Goal: Navigation & Orientation: Understand site structure

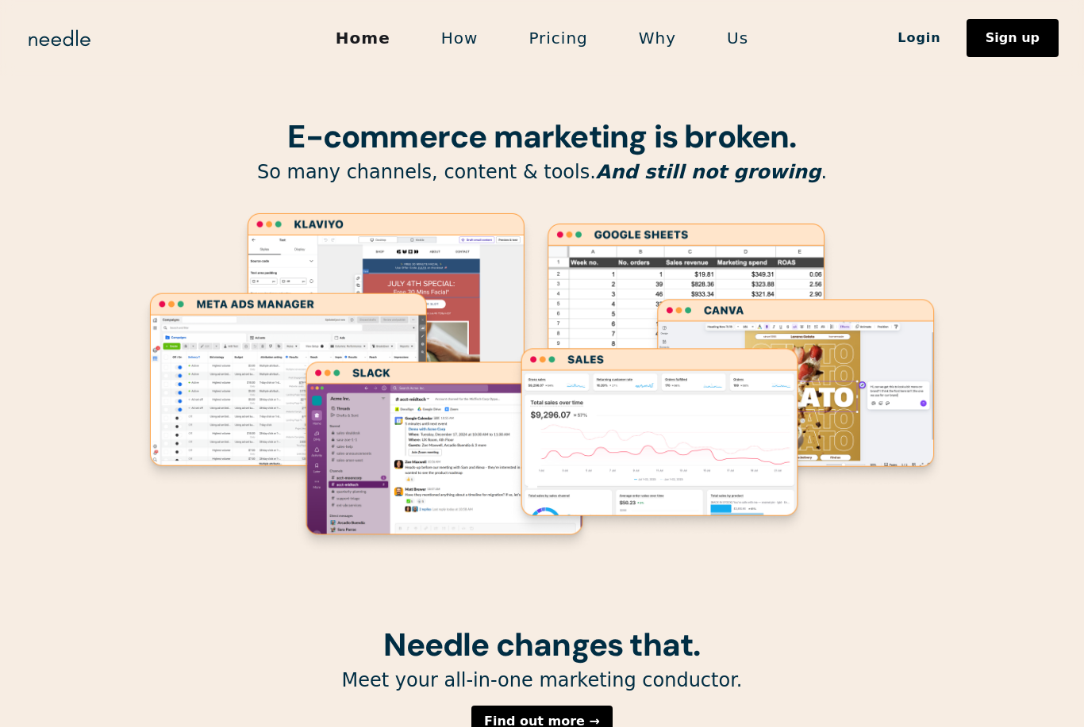
click at [452, 36] on link "How" at bounding box center [460, 37] width 88 height 33
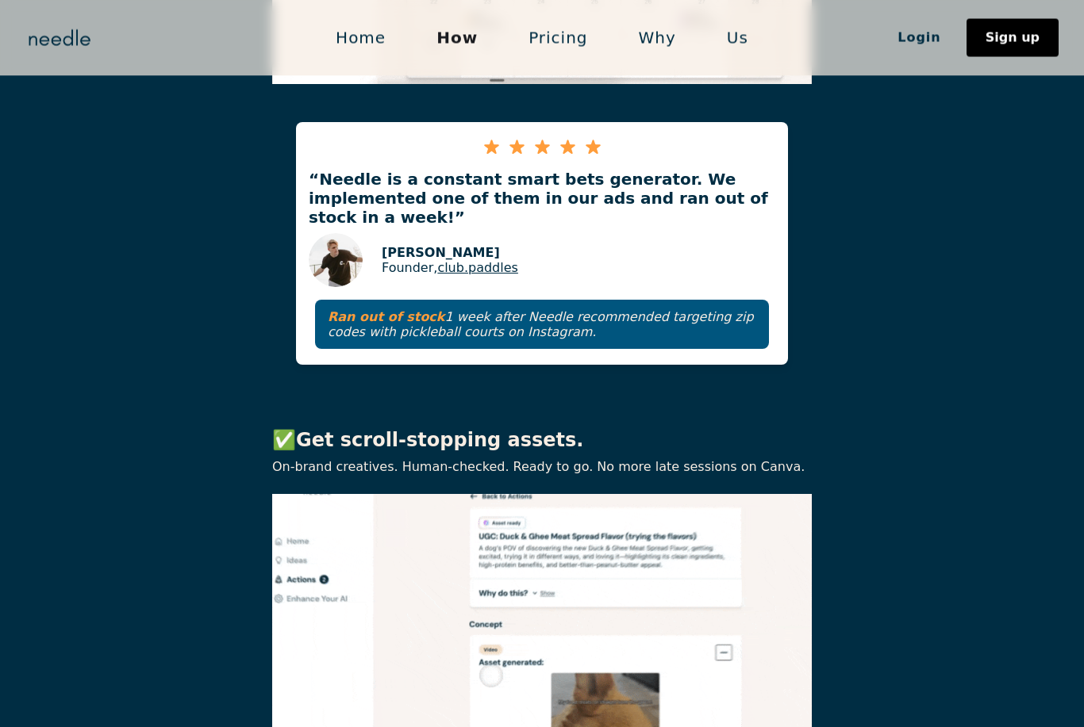
scroll to position [1680, 0]
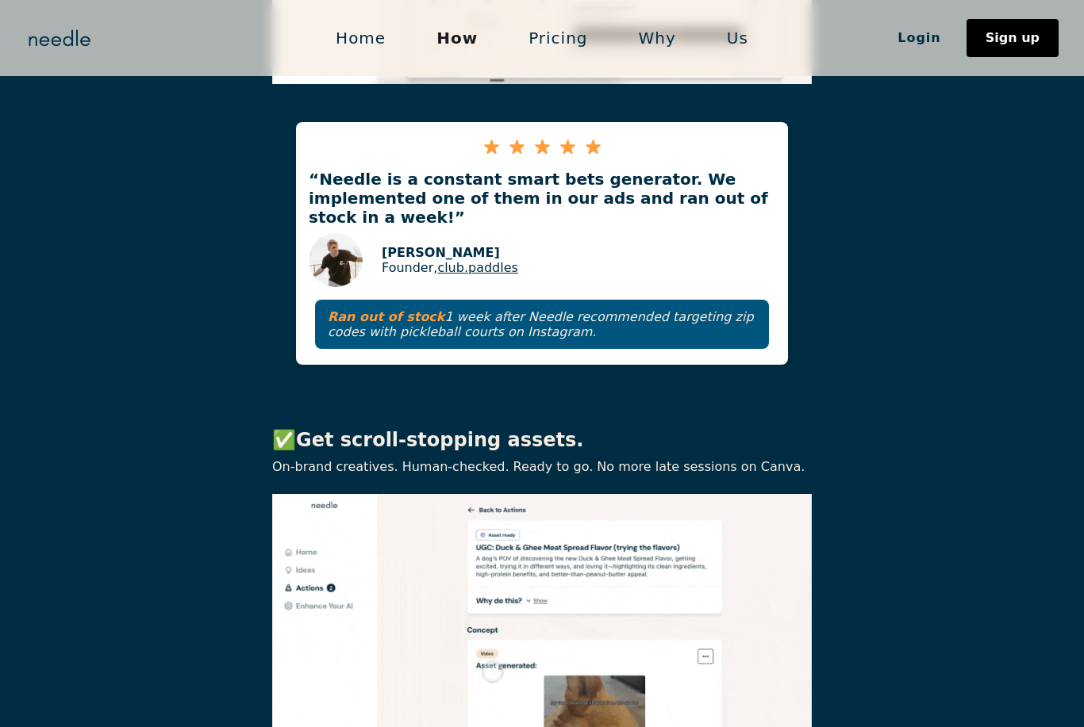
click at [555, 35] on link "Pricing" at bounding box center [557, 37] width 109 height 33
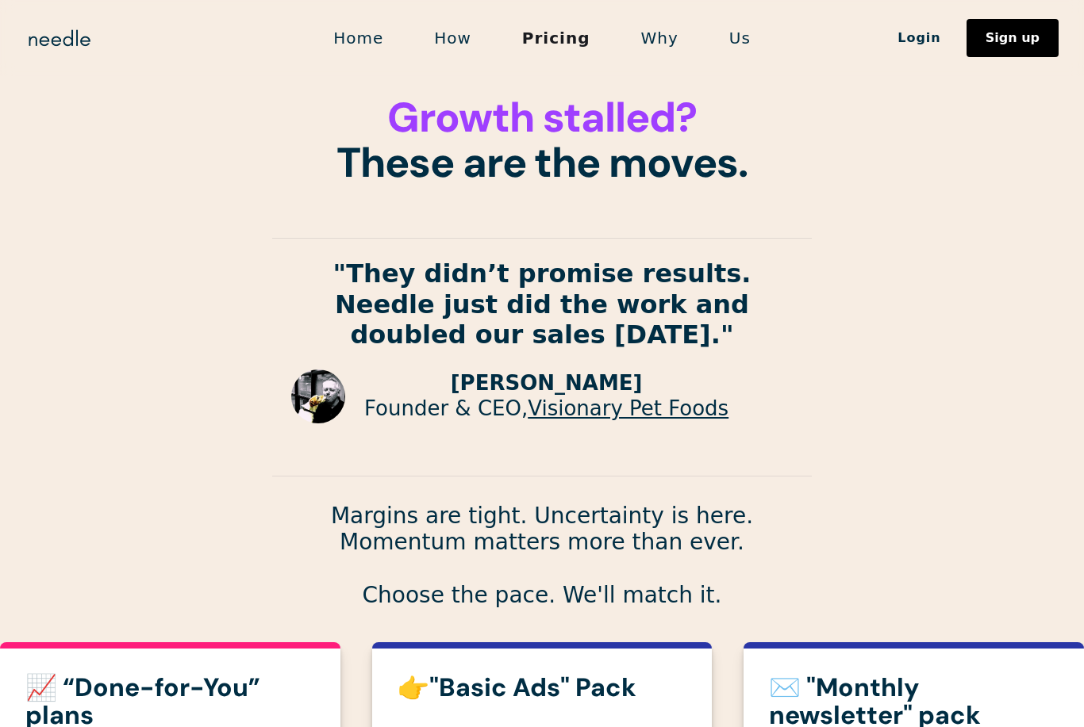
click at [660, 32] on link "Why" at bounding box center [660, 37] width 88 height 33
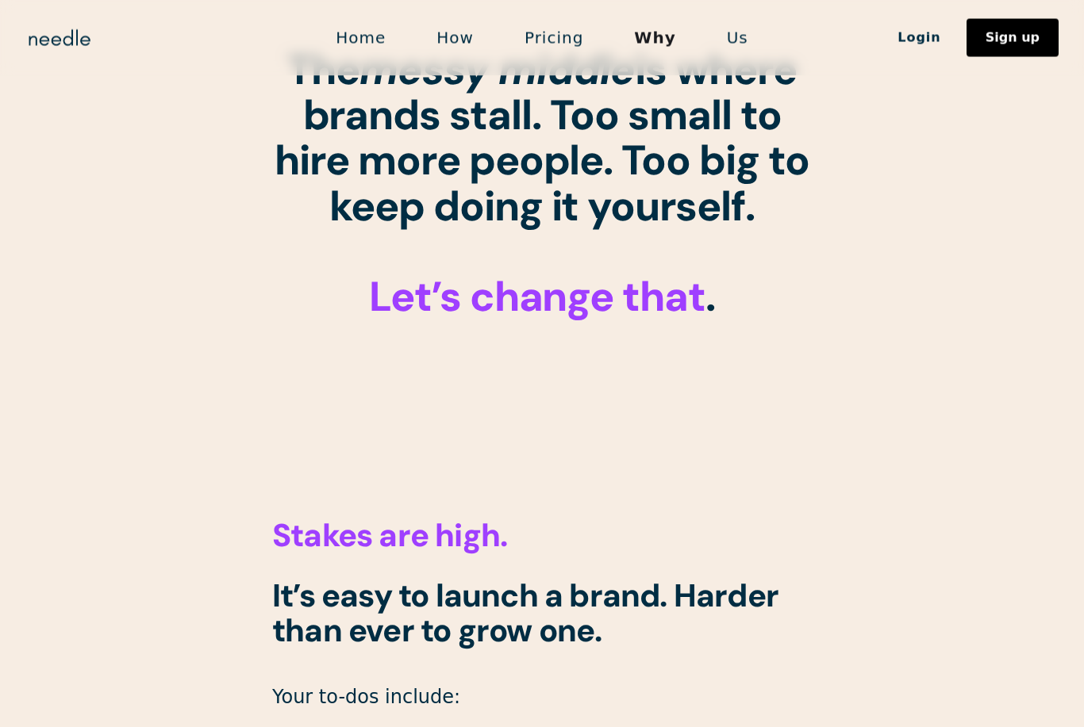
scroll to position [136, 0]
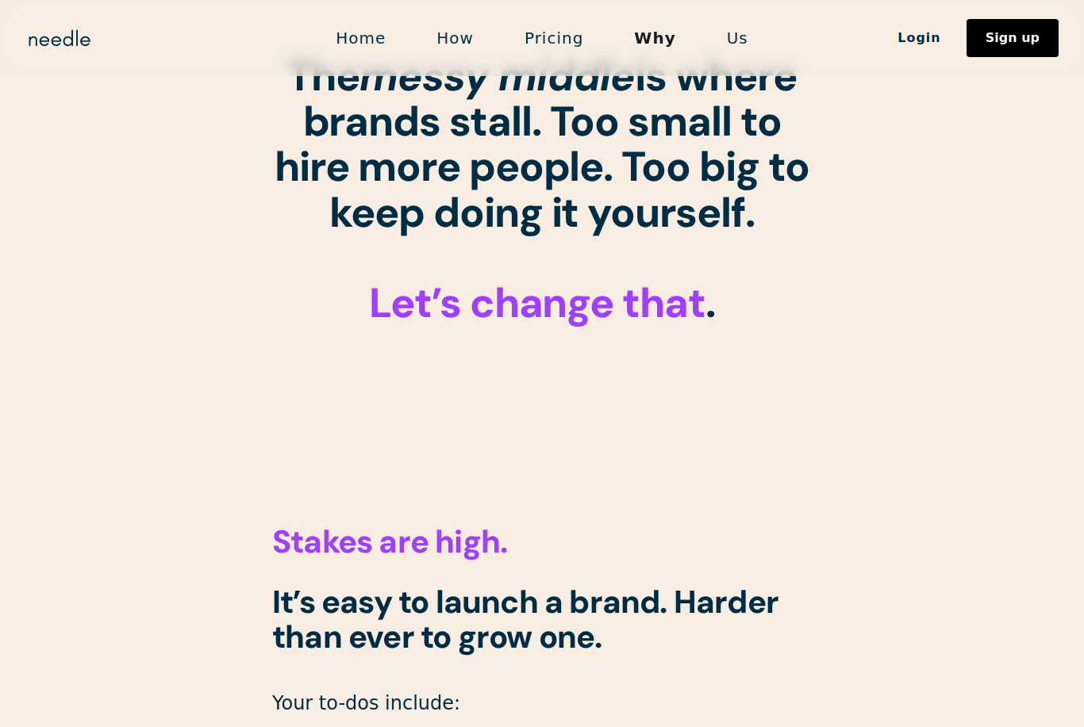
click at [731, 38] on link "Us" at bounding box center [737, 37] width 72 height 33
